Goal: Task Accomplishment & Management: Manage account settings

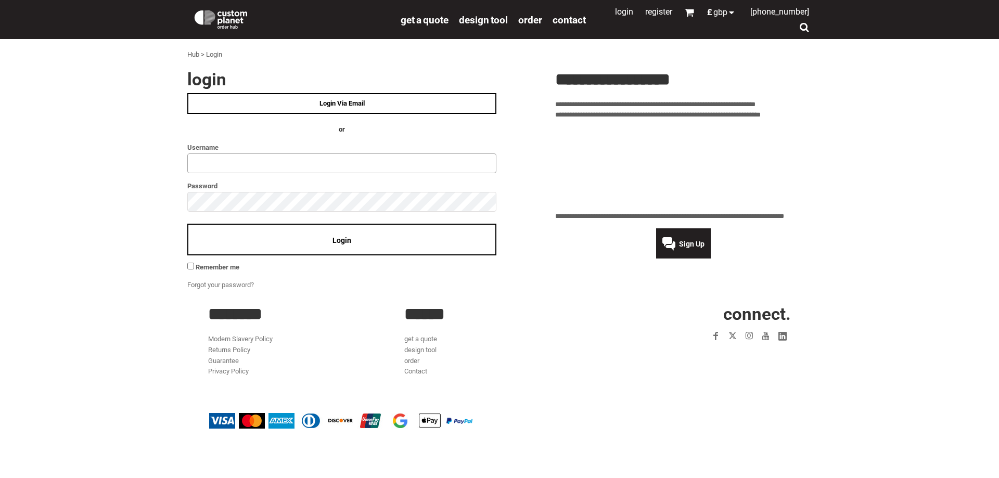
click at [250, 170] on input "text" at bounding box center [341, 163] width 309 height 20
type input "********"
click input "**" at bounding box center [0, 0] width 0 height 0
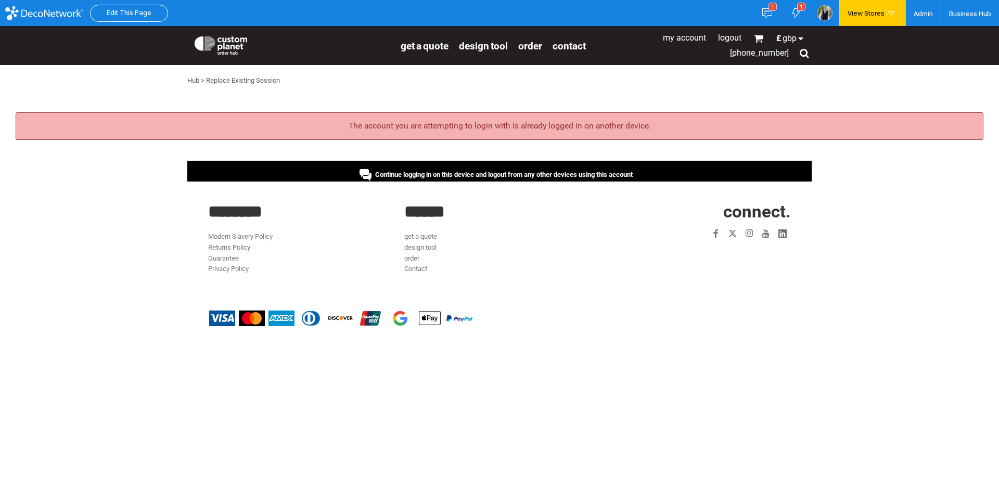
click at [503, 175] on span "Continue logging in on this device and logout from any other devices using this…" at bounding box center [503, 175] width 257 height 8
